Goal: Check status: Check status

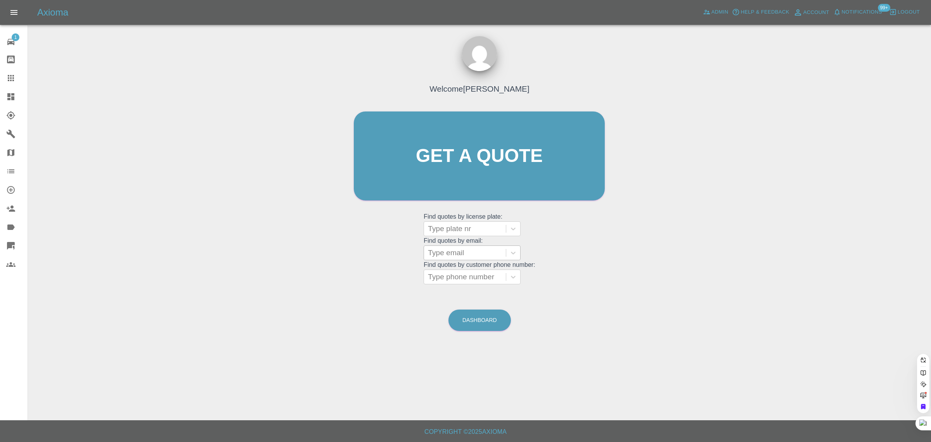
click at [441, 253] on div at bounding box center [465, 252] width 74 height 11
paste input "[EMAIL_ADDRESS][DOMAIN_NAME]"
type input "[EMAIL_ADDRESS][DOMAIN_NAME]"
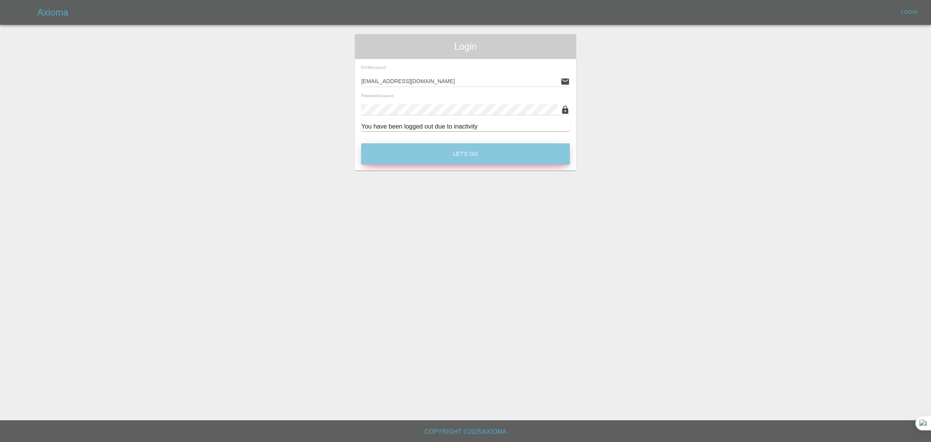
click at [490, 160] on button "Let's Go" at bounding box center [465, 153] width 209 height 21
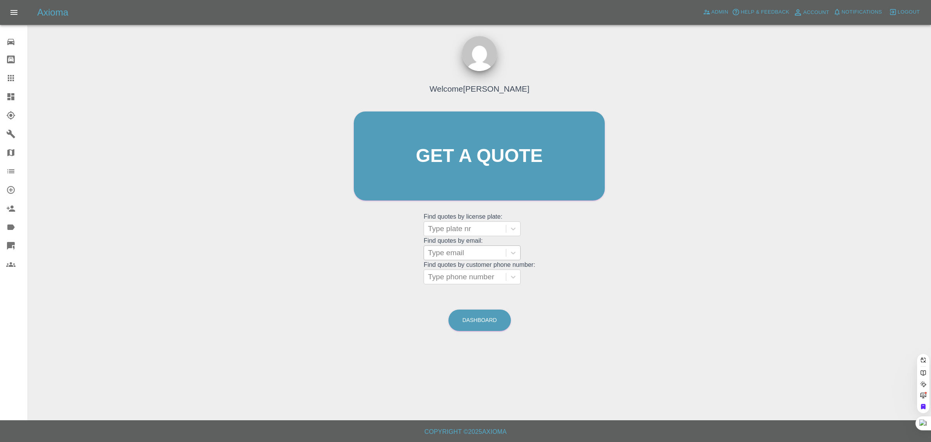
click at [470, 251] on div at bounding box center [465, 252] width 74 height 11
paste input "[EMAIL_ADDRESS][DOMAIN_NAME]"
type input "[EMAIL_ADDRESS][DOMAIN_NAME]"
click at [464, 275] on div "ET19CEF, Awaiting Authorisation" at bounding box center [472, 277] width 97 height 25
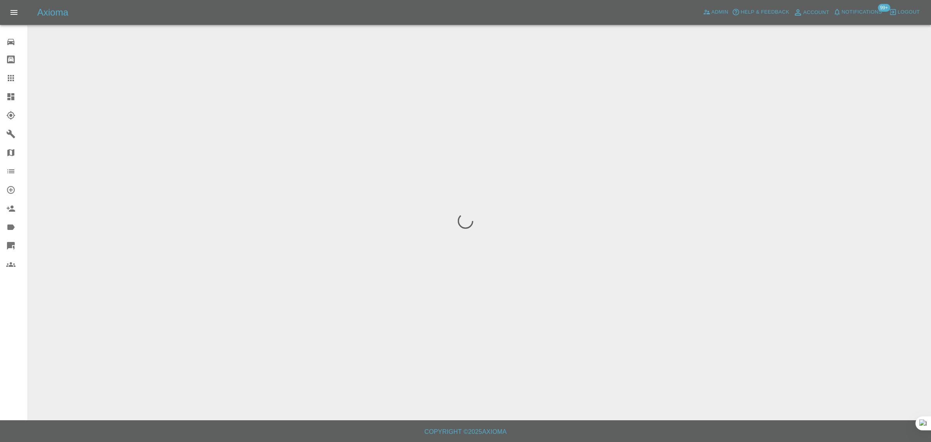
click at [22, 320] on div "0 Repair home Bodyshop home Claims Dashboard Explorer Garages Map Organization …" at bounding box center [14, 221] width 28 height 442
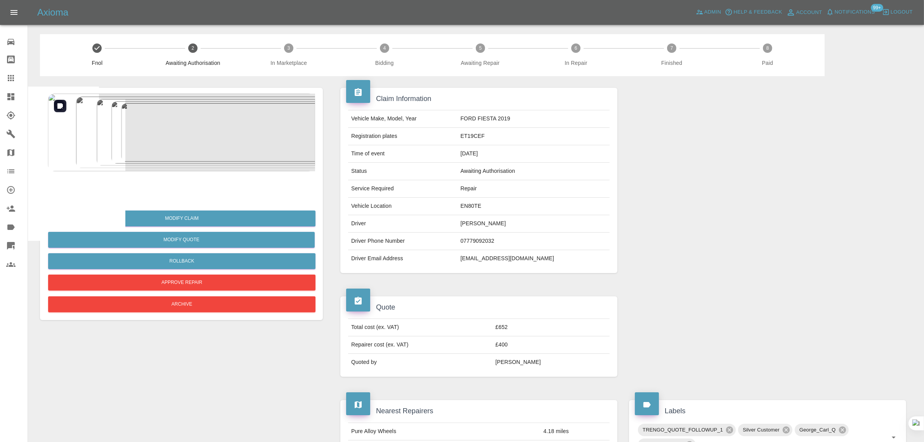
click at [168, 100] on img at bounding box center [181, 133] width 267 height 78
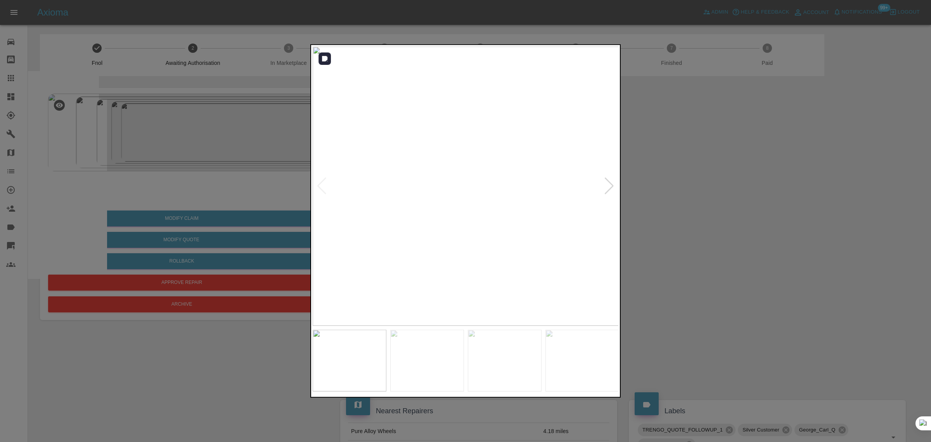
click at [604, 182] on div at bounding box center [609, 185] width 10 height 17
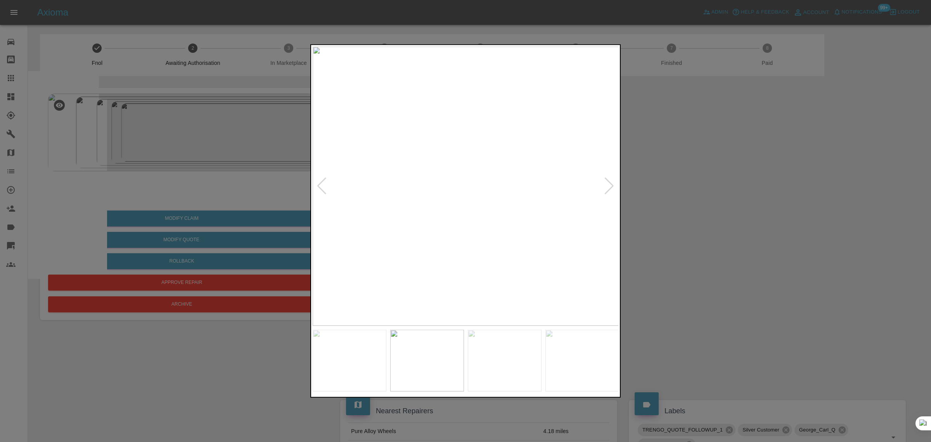
click at [604, 182] on div at bounding box center [609, 185] width 10 height 17
click at [656, 197] on div at bounding box center [465, 221] width 931 height 442
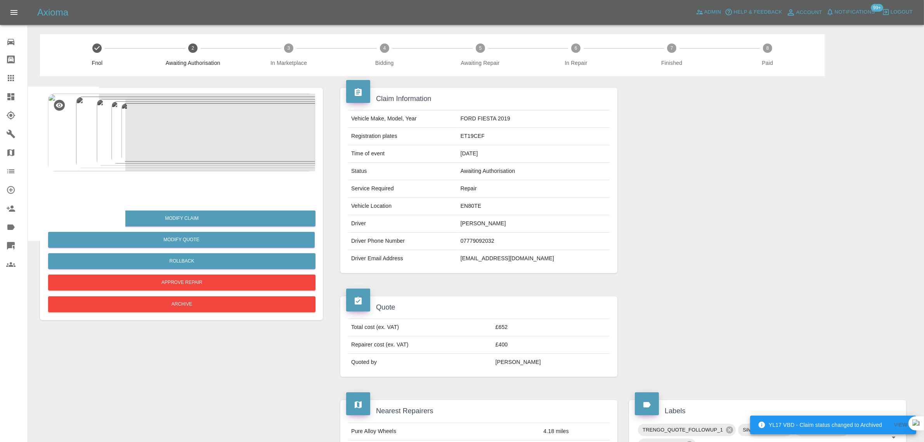
click at [61, 185] on img at bounding box center [63, 186] width 25 height 25
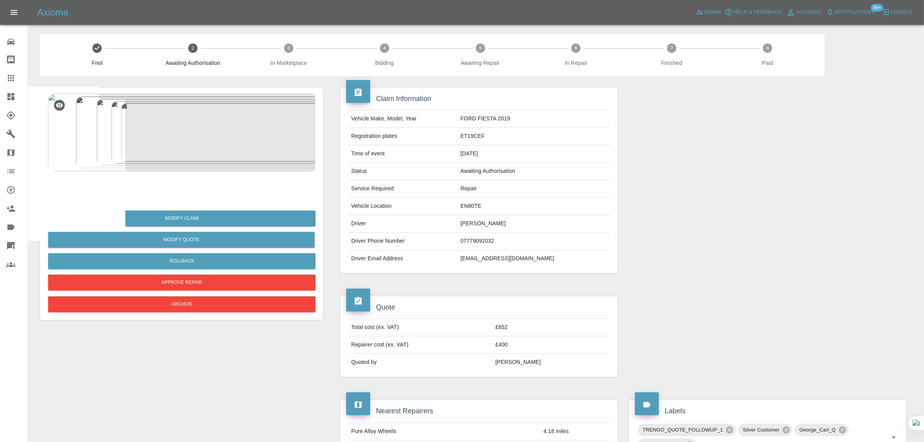
click at [0, 86] on link "Claims" at bounding box center [14, 78] width 28 height 19
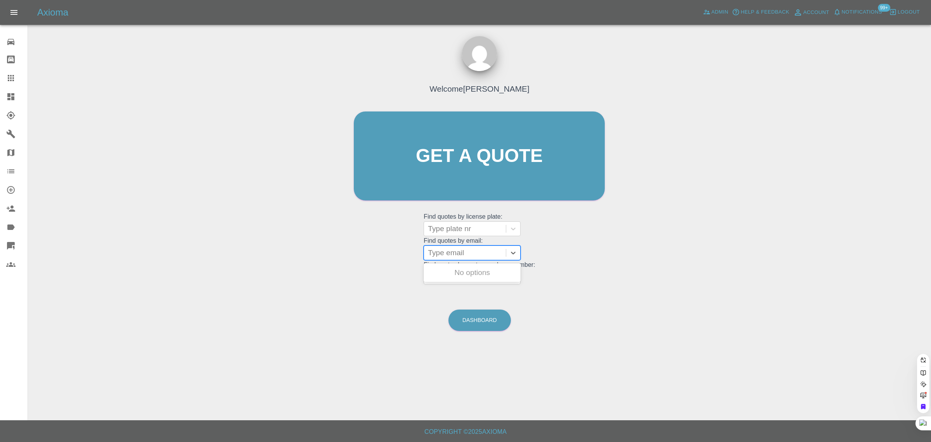
click at [471, 257] on div at bounding box center [465, 252] width 74 height 11
paste input "[EMAIL_ADDRESS][DOMAIN_NAME]"
type input "[EMAIL_ADDRESS][DOMAIN_NAME]"
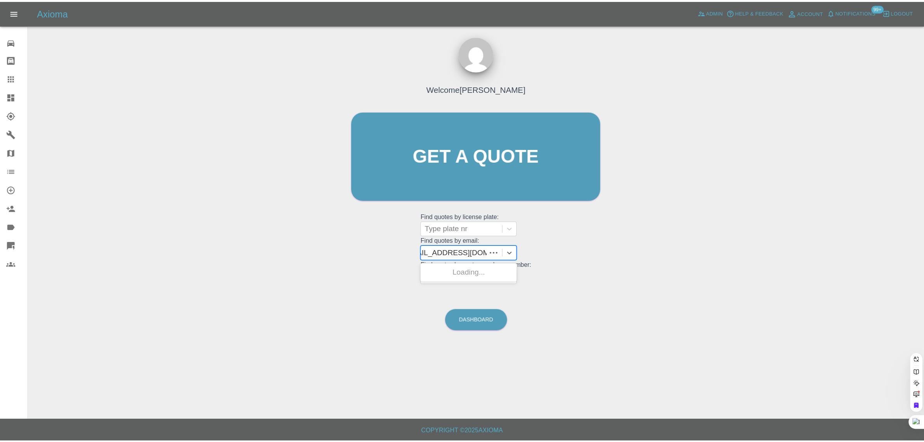
scroll to position [0, 6]
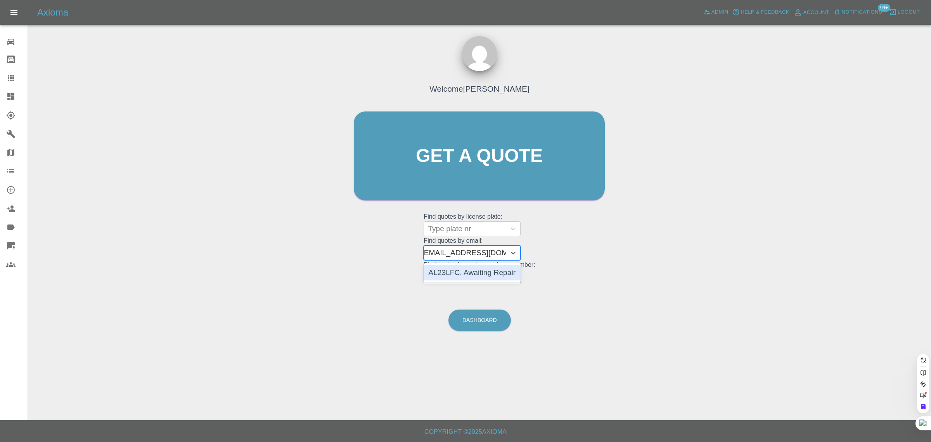
click at [471, 277] on div "AL23LFC, Awaiting Repair" at bounding box center [472, 273] width 97 height 16
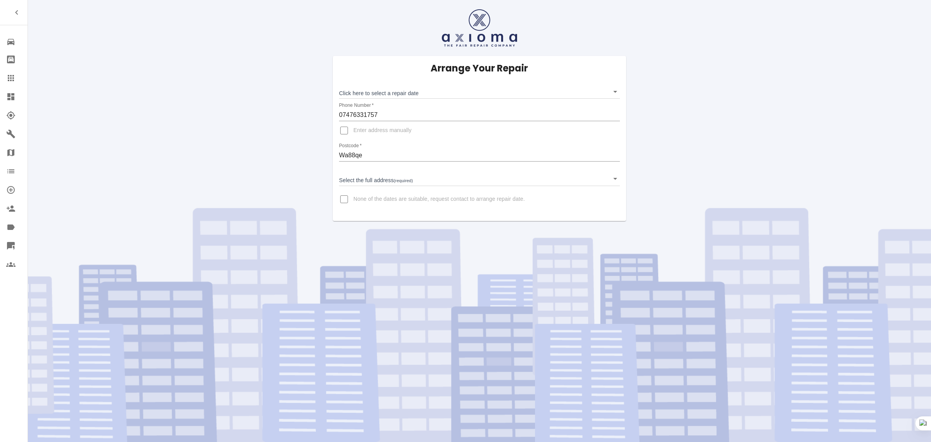
click at [11, 81] on icon at bounding box center [11, 78] width 6 height 6
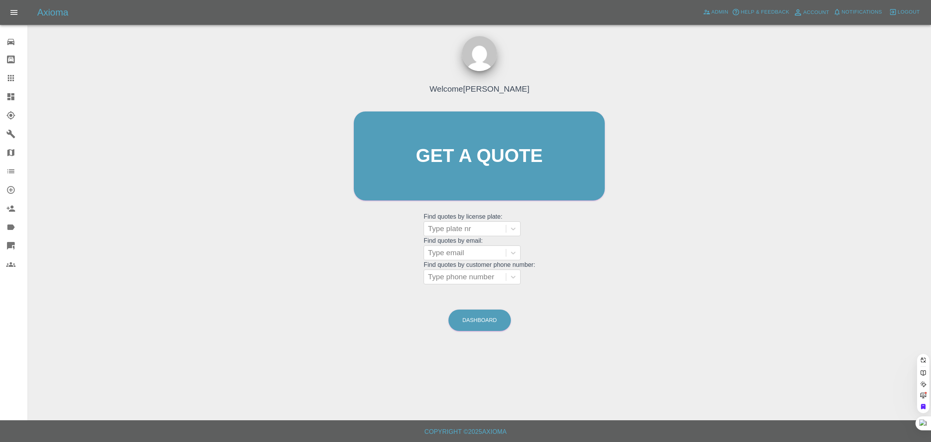
drag, startPoint x: 471, startPoint y: 230, endPoint x: 443, endPoint y: 262, distance: 42.9
click at [469, 231] on div at bounding box center [465, 228] width 74 height 11
click at [386, 257] on div "Welcome Saleem Anwar Get a quote Get a quote Find quotes by license plate: Use …" at bounding box center [479, 171] width 267 height 234
click at [440, 255] on div at bounding box center [465, 252] width 74 height 11
paste input "sjbowmer@aol.com"
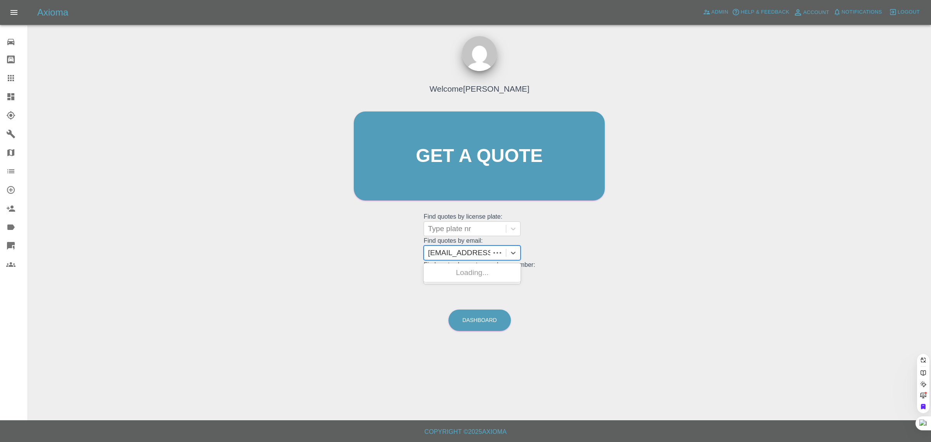
type input "sjbowmer@aol.co"
click at [449, 271] on div "SB07MER, Awaiting Repair" at bounding box center [472, 277] width 97 height 25
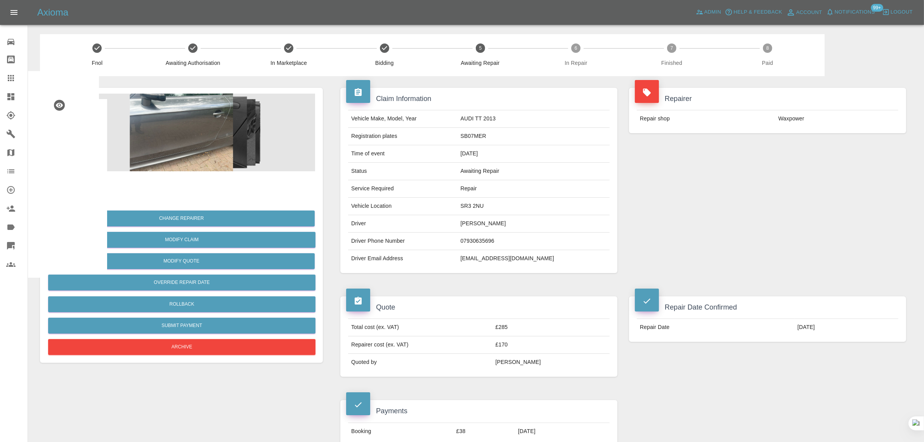
click at [12, 80] on icon at bounding box center [10, 77] width 9 height 9
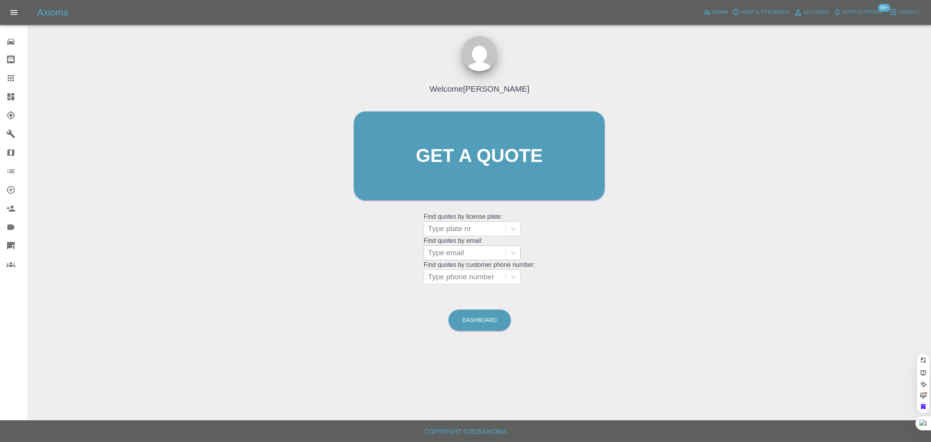
click at [461, 253] on div at bounding box center [465, 252] width 74 height 11
paste input "stephenedwards61@hotmail.com"
type input "stephenedwards61@hotmail.com"
click at [460, 280] on div "LV71 ZBU, Awaiting Authorisation" at bounding box center [472, 277] width 97 height 25
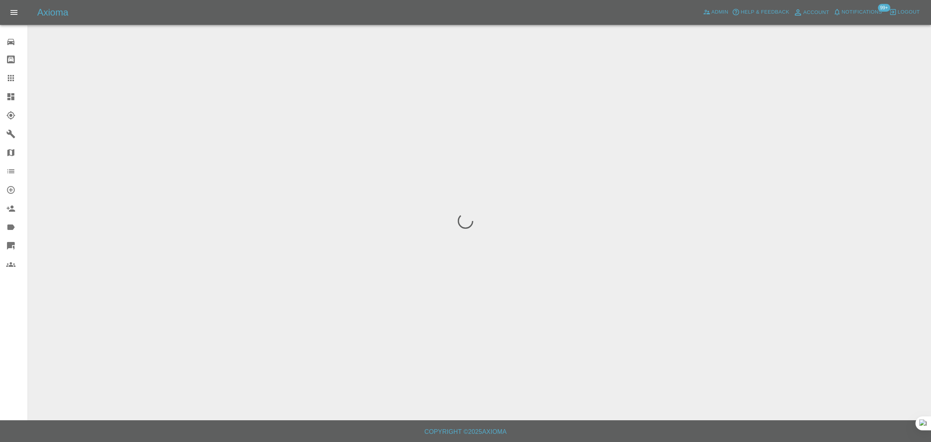
click at [12, 330] on div "0 Repair home Bodyshop home Claims Dashboard Explorer Garages Map Organization …" at bounding box center [14, 221] width 28 height 442
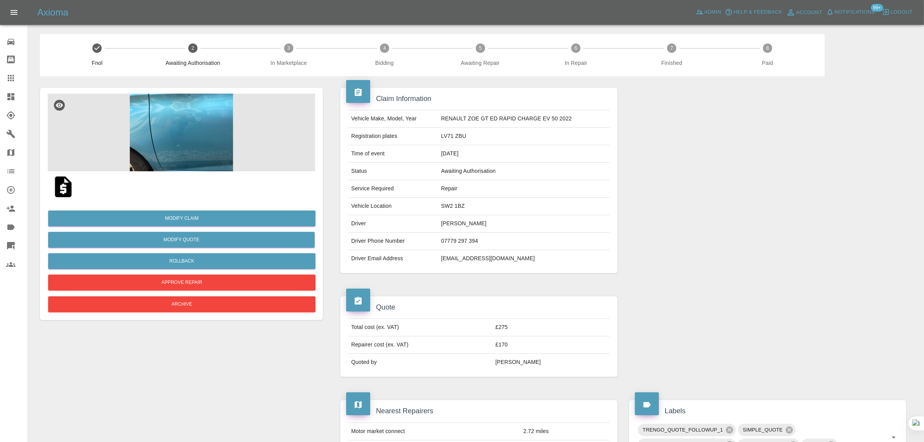
click at [72, 189] on img at bounding box center [63, 186] width 25 height 25
click at [10, 76] on icon at bounding box center [11, 78] width 6 height 6
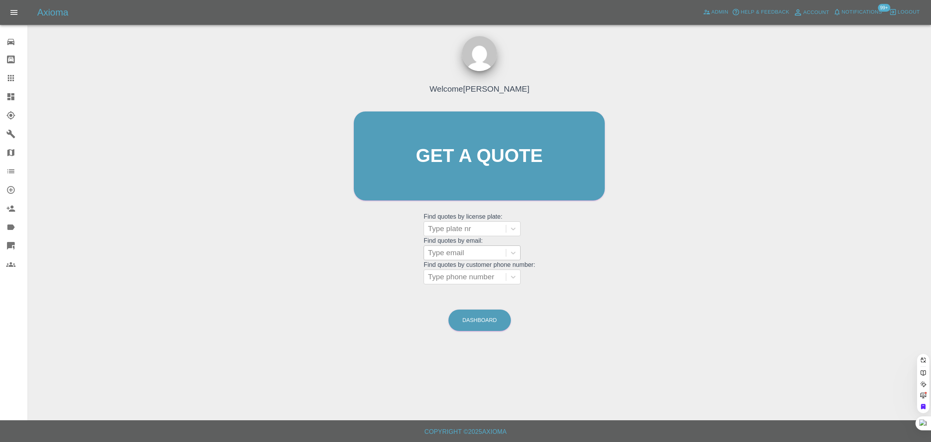
click at [457, 255] on div at bounding box center [465, 252] width 74 height 11
paste input "andysaul2007@icloud.com"
type input "andysaul2007@icloud.com"
click at [456, 272] on div "OU16GVG, Bidding" at bounding box center [472, 273] width 97 height 16
